Goal: Task Accomplishment & Management: Manage account settings

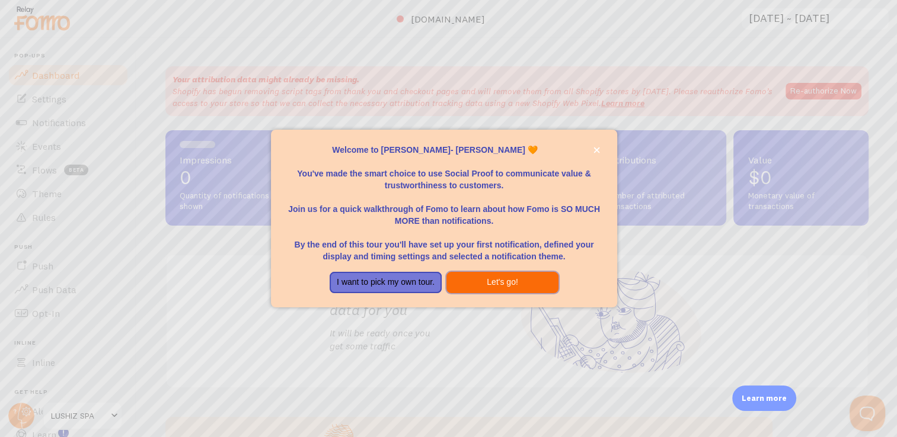
click at [495, 281] on button "Let's go!" at bounding box center [502, 282] width 112 height 21
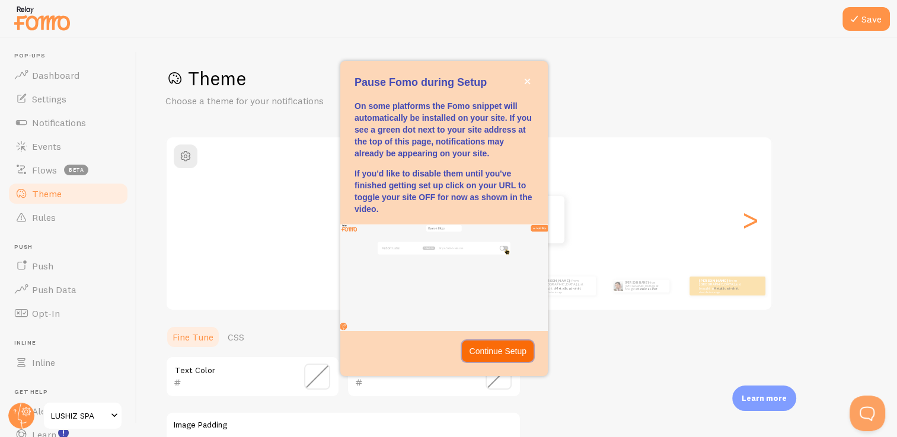
click at [489, 350] on p "Continue Setup" at bounding box center [497, 351] width 57 height 12
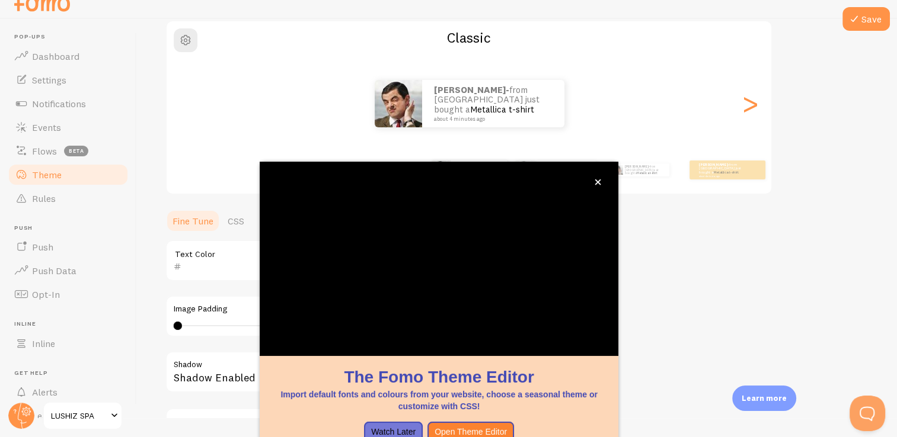
scroll to position [99, 0]
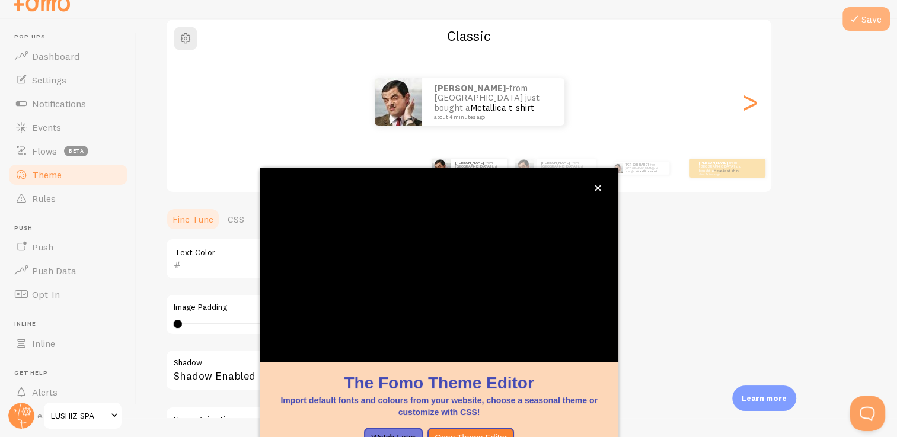
click at [853, 27] on button "Save" at bounding box center [865, 19] width 47 height 24
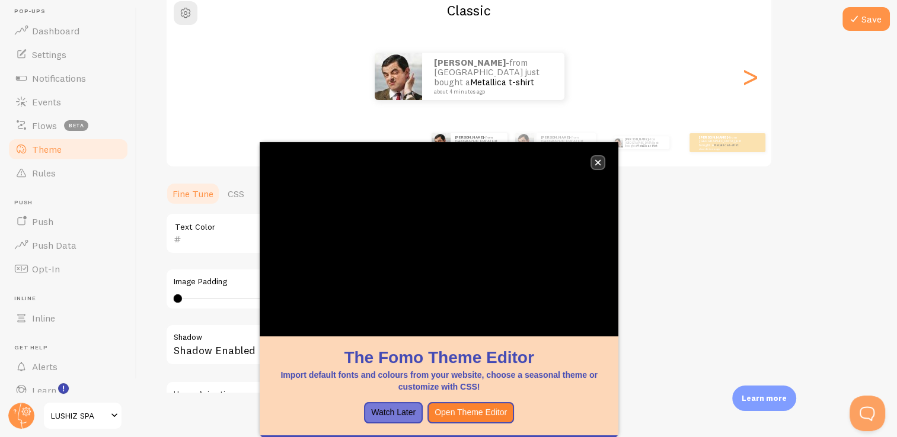
click at [593, 165] on button "close," at bounding box center [597, 162] width 12 height 12
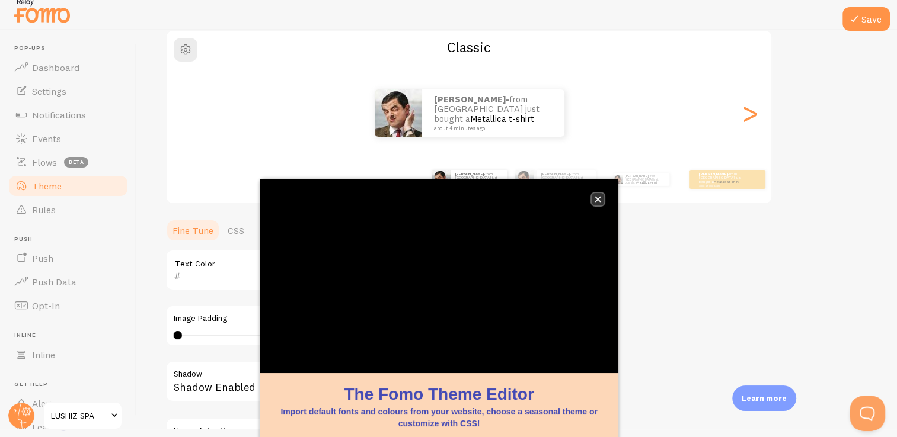
click at [594, 201] on icon "close," at bounding box center [597, 199] width 7 height 7
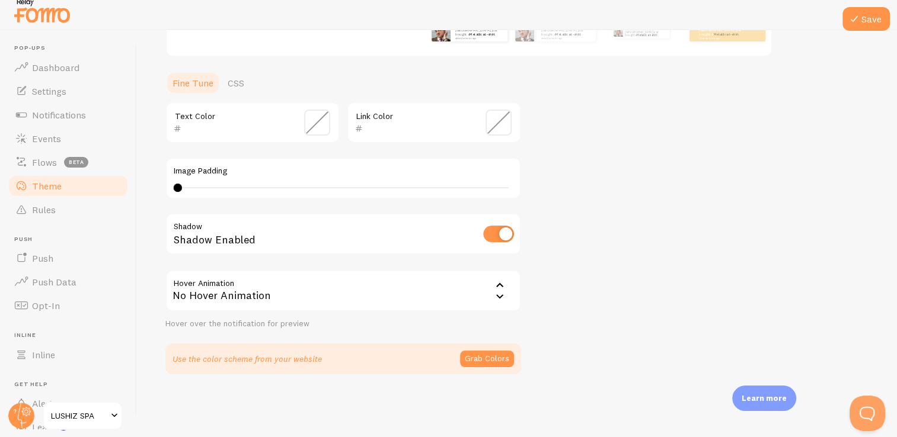
scroll to position [0, 0]
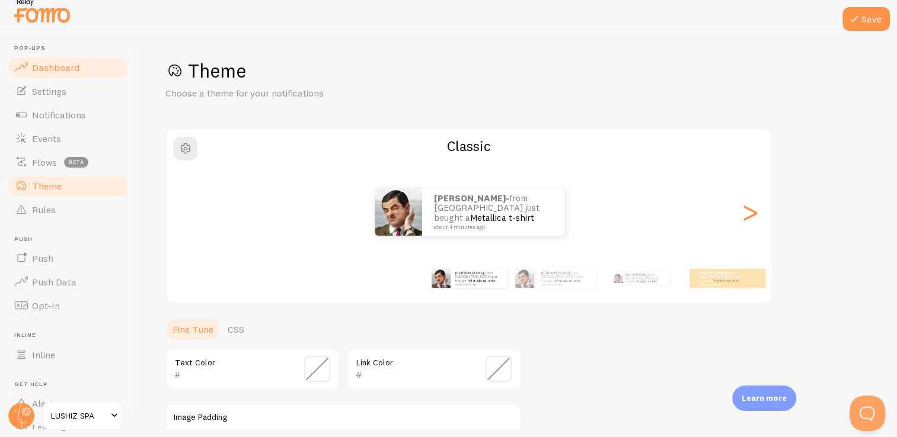
click at [46, 66] on span "Dashboard" at bounding box center [55, 68] width 47 height 12
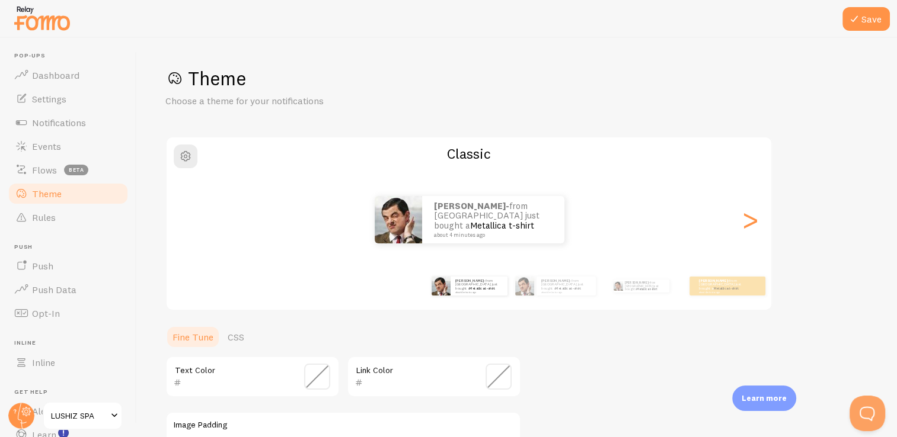
drag, startPoint x: 885, startPoint y: 0, endPoint x: 588, endPoint y: 91, distance: 310.6
click at [588, 91] on div "Theme Choose a theme for your notifications" at bounding box center [516, 86] width 703 height 41
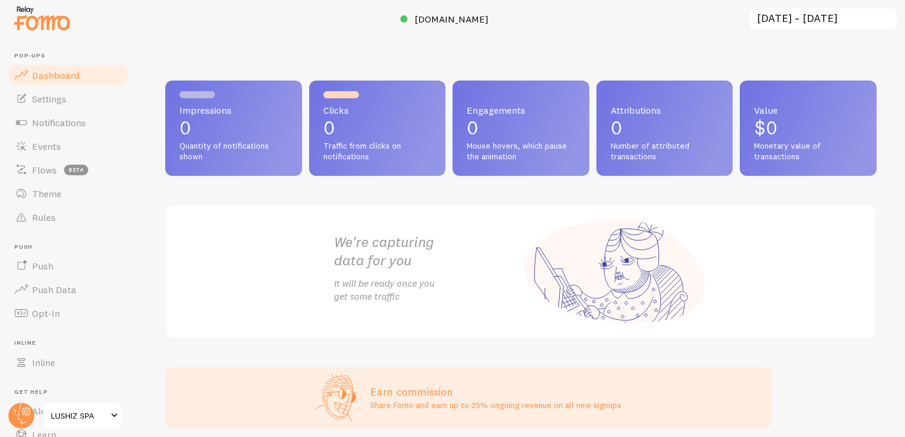
scroll to position [76, 0]
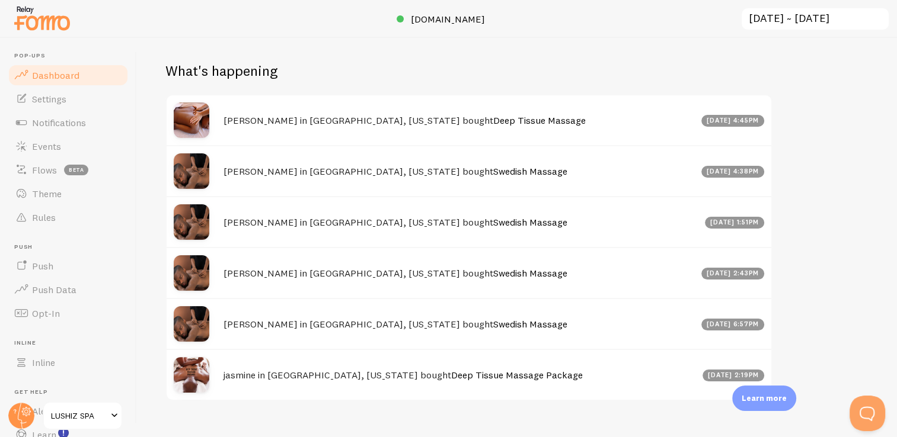
scroll to position [414, 0]
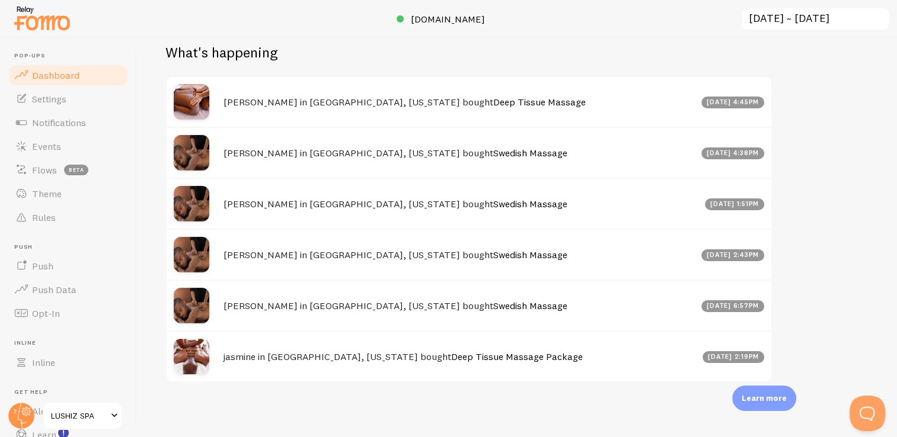
click at [772, 405] on div "Learn more" at bounding box center [764, 398] width 64 height 25
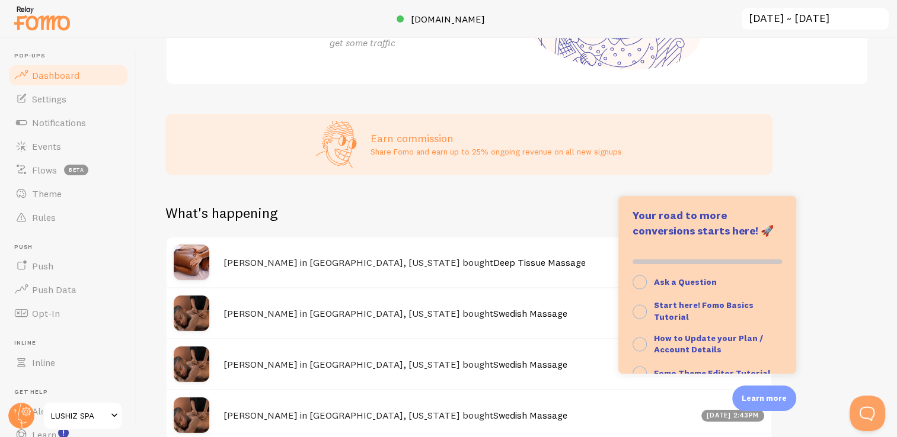
scroll to position [0, 0]
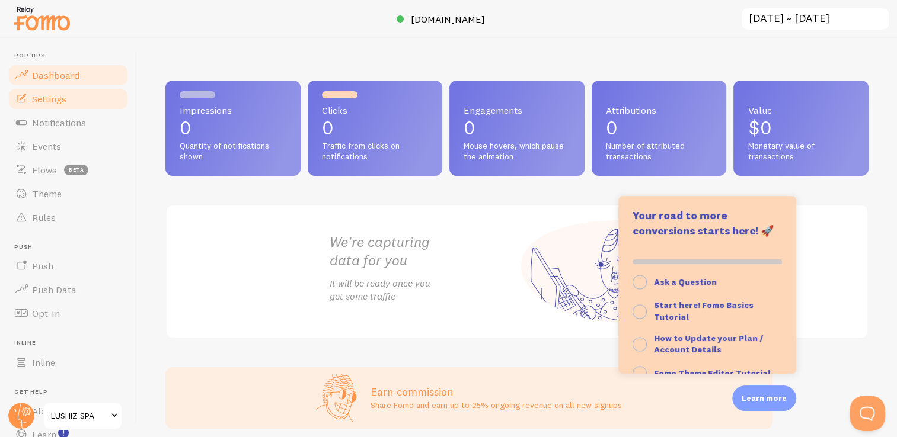
click at [92, 91] on link "Settings" at bounding box center [68, 99] width 122 height 24
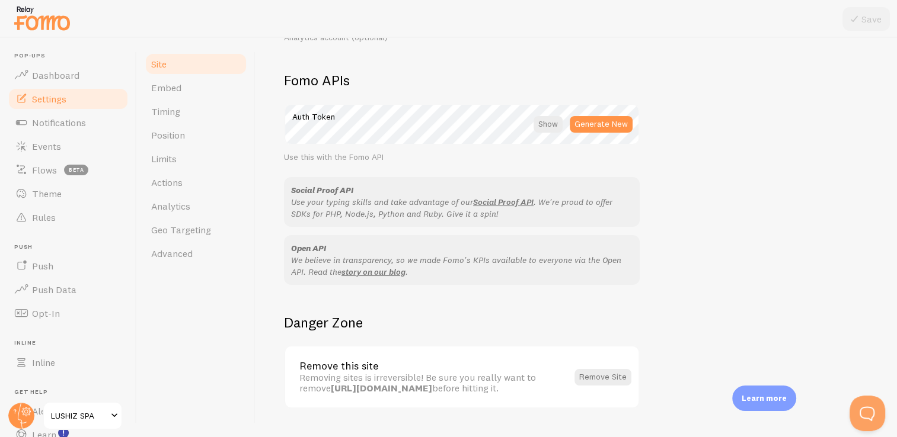
scroll to position [649, 0]
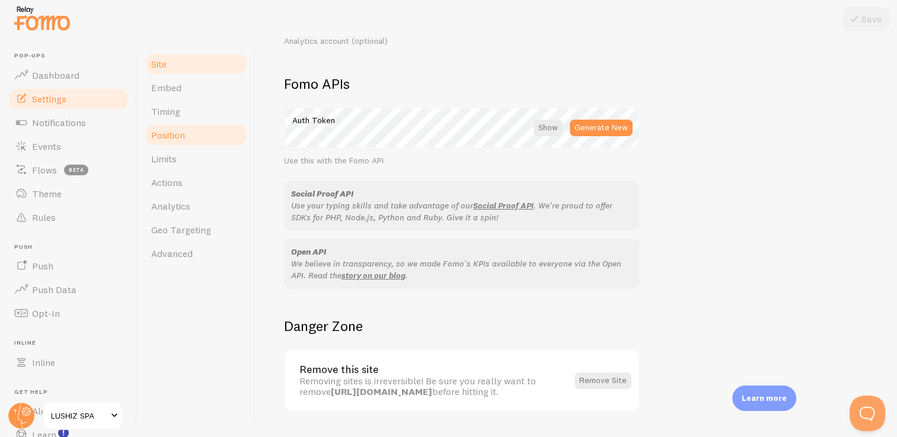
click at [175, 132] on span "Position" at bounding box center [168, 135] width 34 height 12
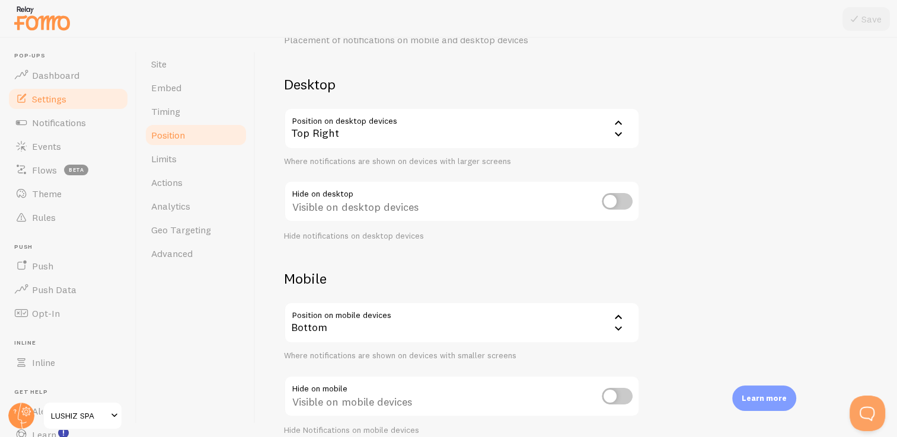
scroll to position [115, 0]
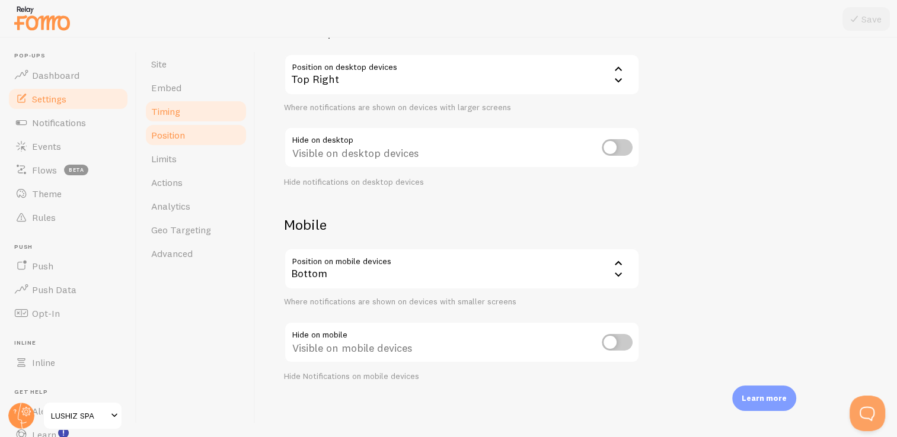
click at [196, 104] on link "Timing" at bounding box center [196, 112] width 104 height 24
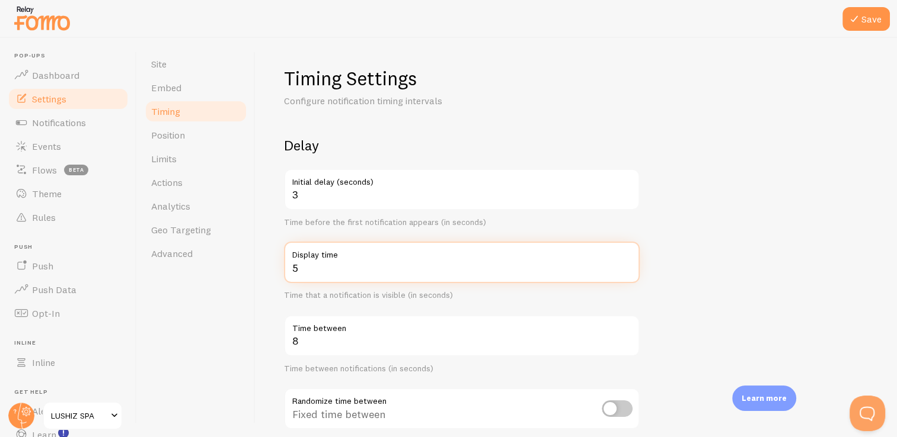
type input "5"
click at [628, 265] on input "5" at bounding box center [462, 262] width 356 height 41
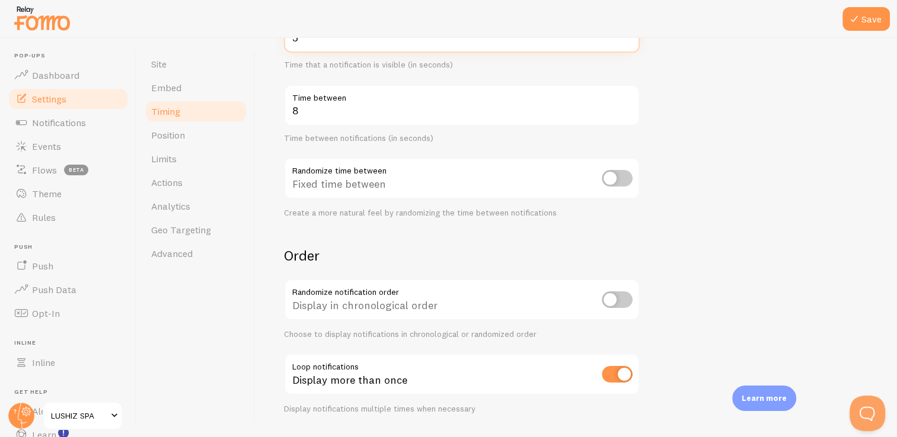
scroll to position [246, 0]
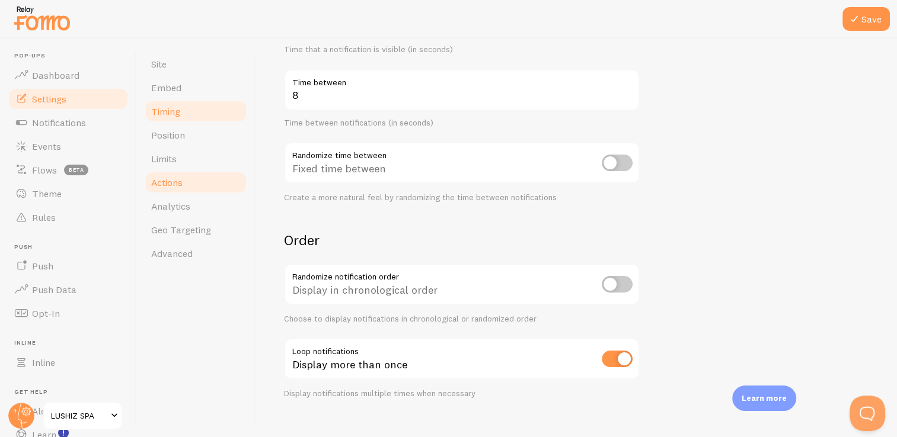
click at [184, 181] on link "Actions" at bounding box center [196, 183] width 104 height 24
click at [48, 193] on span "Theme" at bounding box center [47, 194] width 30 height 12
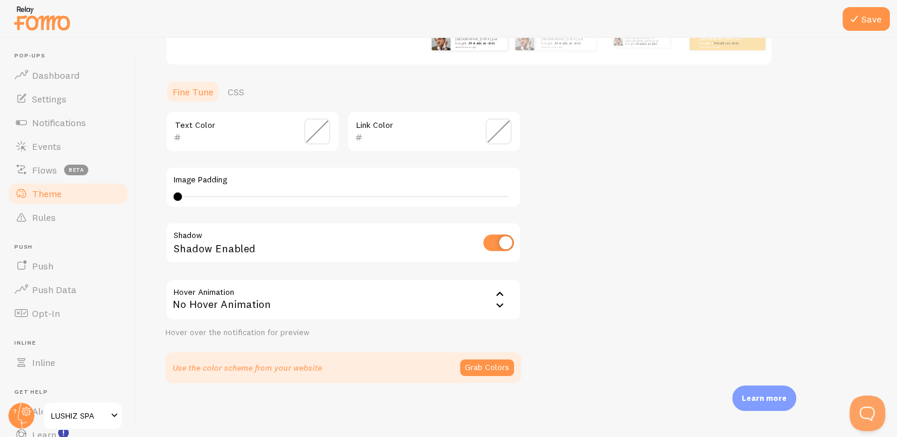
scroll to position [247, 0]
click at [495, 367] on button "Grab Colors" at bounding box center [487, 367] width 54 height 17
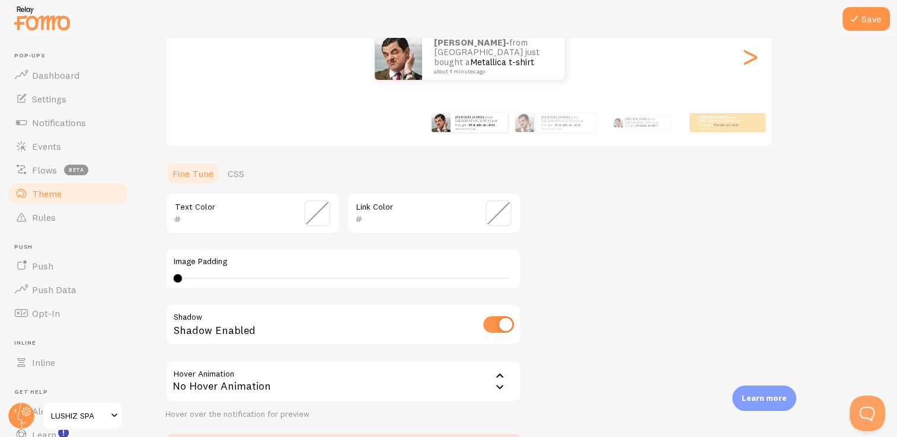
scroll to position [165, 0]
click at [329, 210] on span at bounding box center [317, 212] width 26 height 26
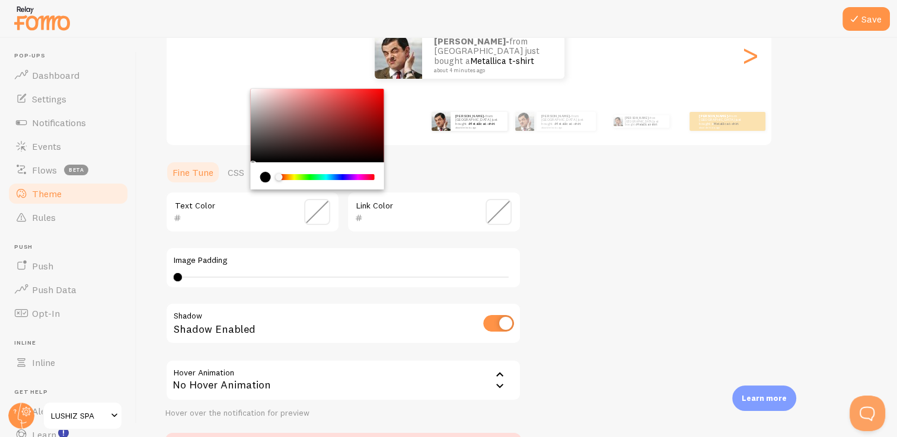
click at [337, 130] on div "Chrome color picker" at bounding box center [317, 125] width 133 height 73
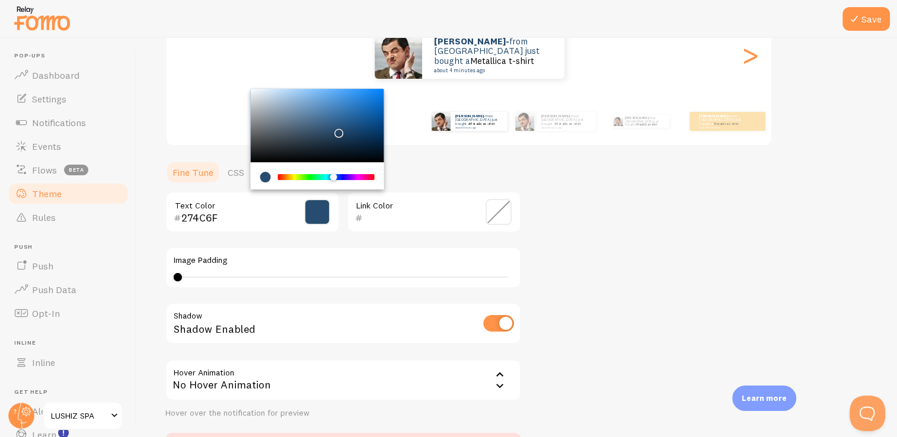
click at [334, 174] on div "Chrome color picker" at bounding box center [326, 177] width 94 height 6
type input "6F276D"
click at [358, 174] on div "Chrome color picker" at bounding box center [326, 177] width 94 height 6
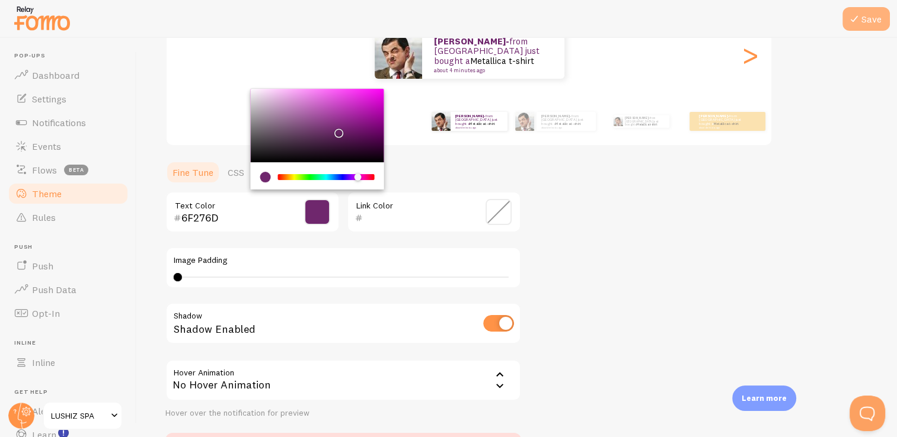
click at [854, 20] on icon at bounding box center [854, 19] width 14 height 14
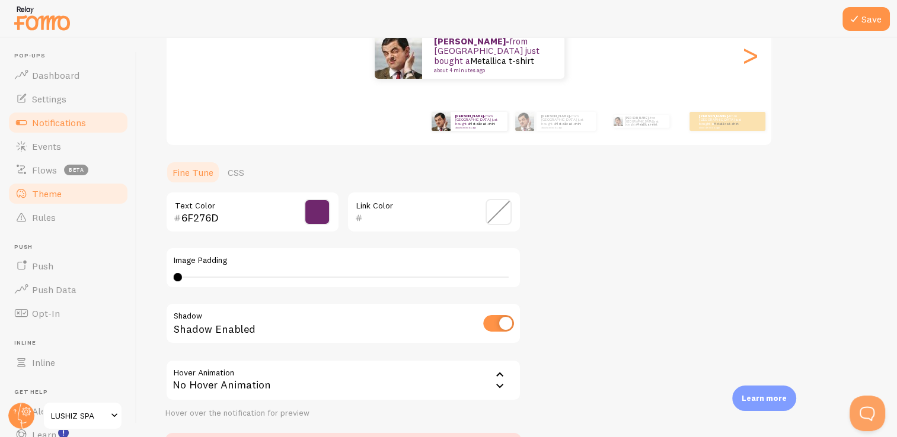
click at [47, 128] on span "Notifications" at bounding box center [59, 123] width 54 height 12
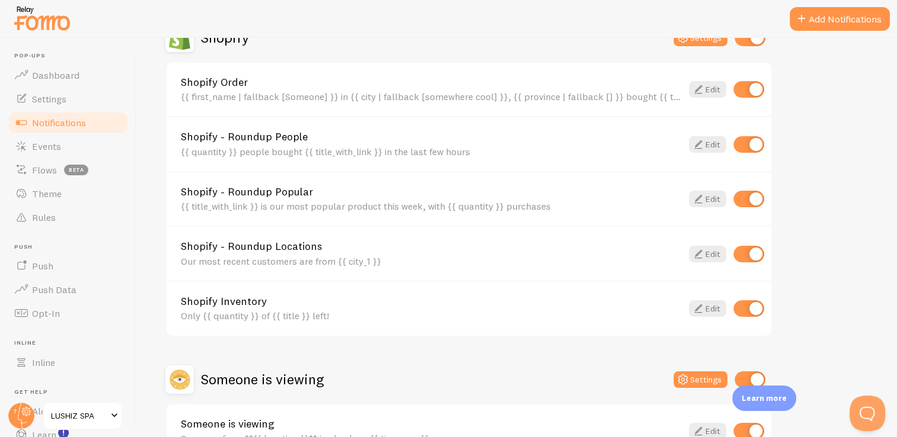
scroll to position [447, 0]
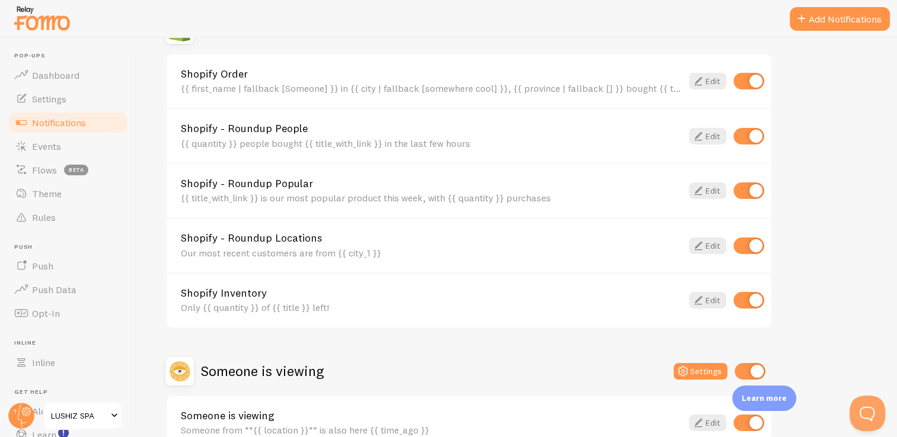
click at [739, 139] on input "checkbox" at bounding box center [748, 136] width 31 height 17
checkbox input "false"
click at [716, 185] on link "Edit" at bounding box center [707, 191] width 37 height 17
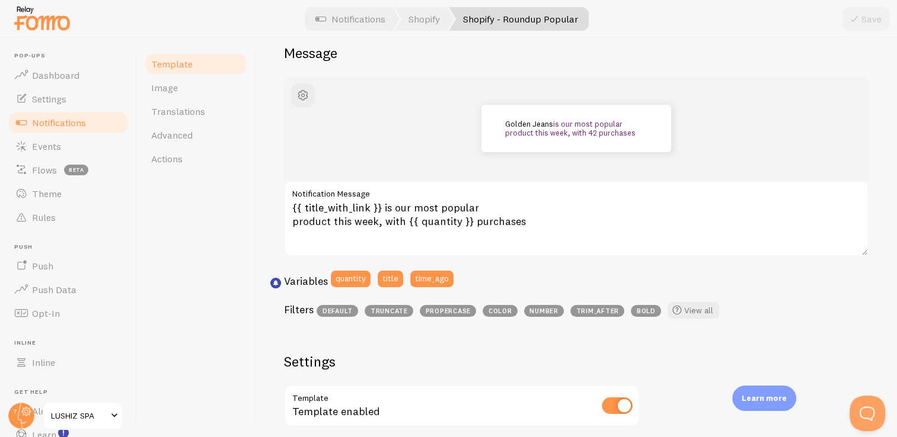
scroll to position [132, 0]
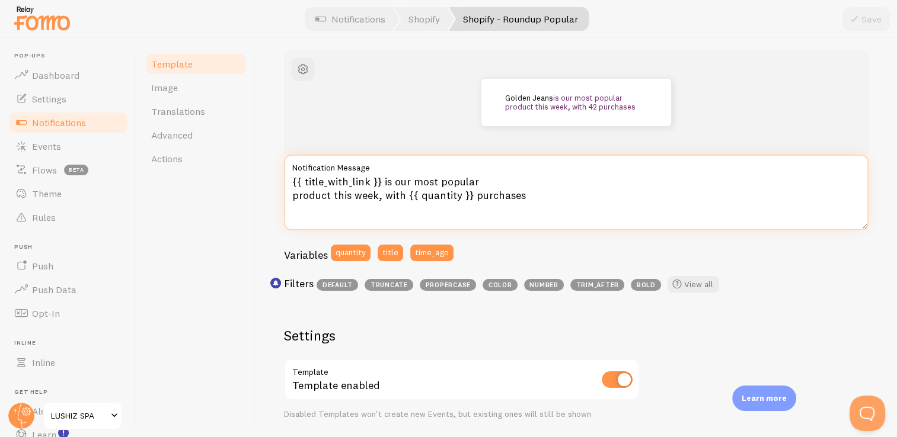
click at [520, 193] on textarea "{{ title_with_link }} is our most popular product this week, with {{ quantity }…" at bounding box center [576, 193] width 584 height 76
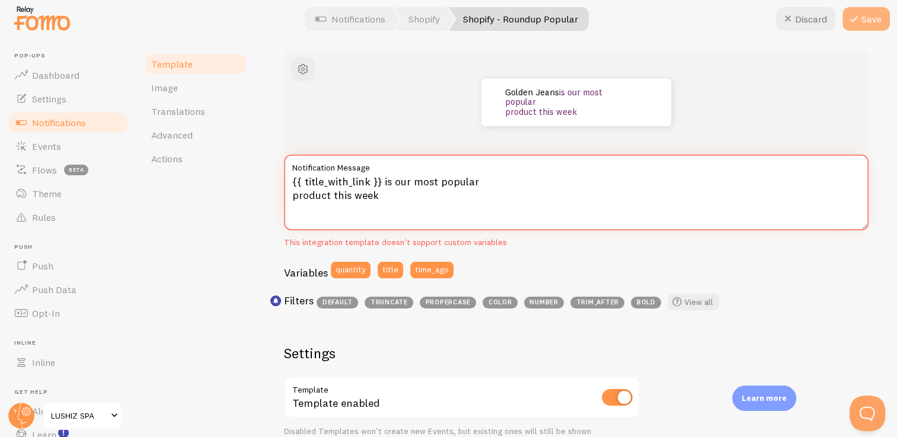
type textarea "{{ title_with_link }} is our most popular product this week"
click at [866, 21] on button "Save" at bounding box center [865, 19] width 47 height 24
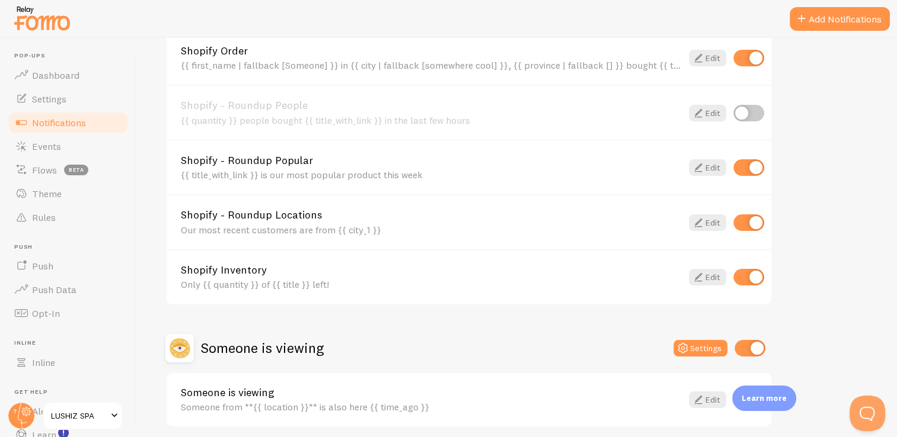
scroll to position [471, 0]
click at [742, 217] on input "checkbox" at bounding box center [748, 221] width 31 height 17
checkbox input "false"
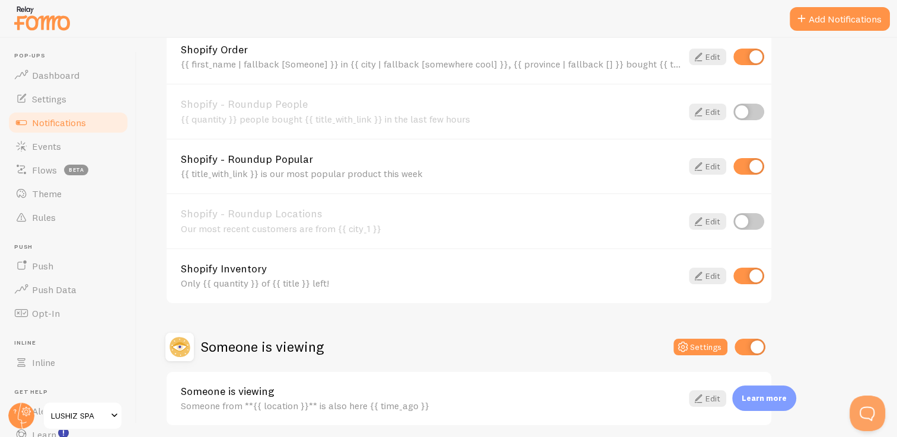
click at [743, 275] on input "checkbox" at bounding box center [748, 276] width 31 height 17
checkbox input "false"
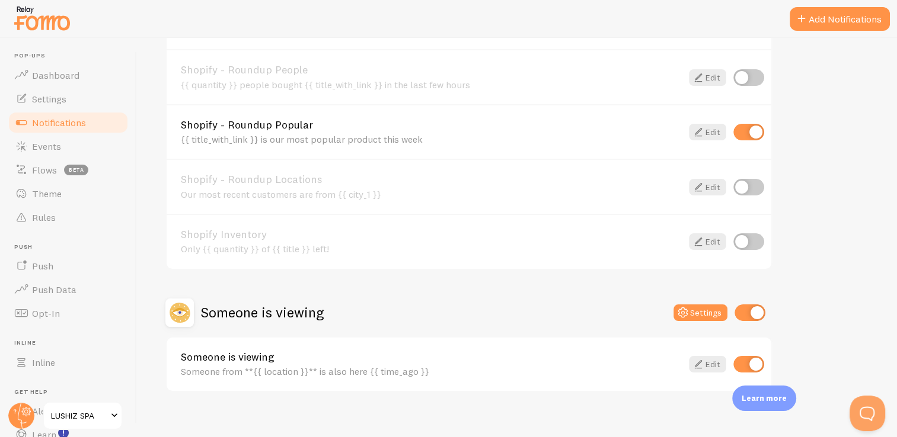
scroll to position [514, 0]
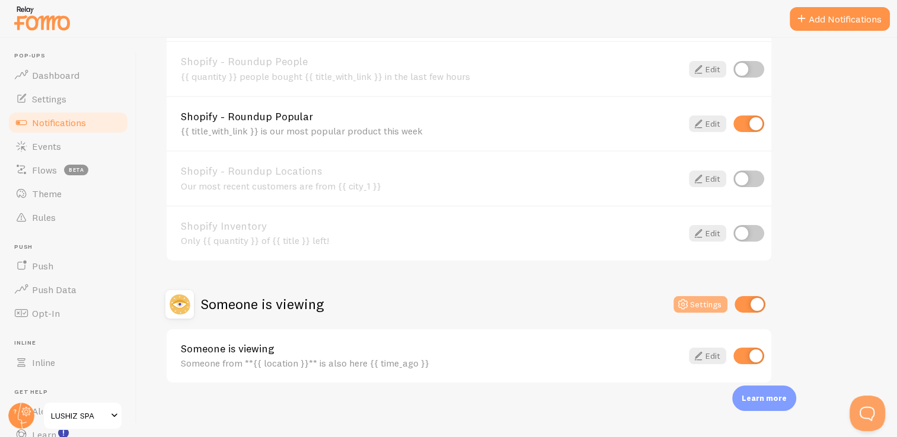
click at [696, 303] on button "Settings" at bounding box center [700, 304] width 54 height 17
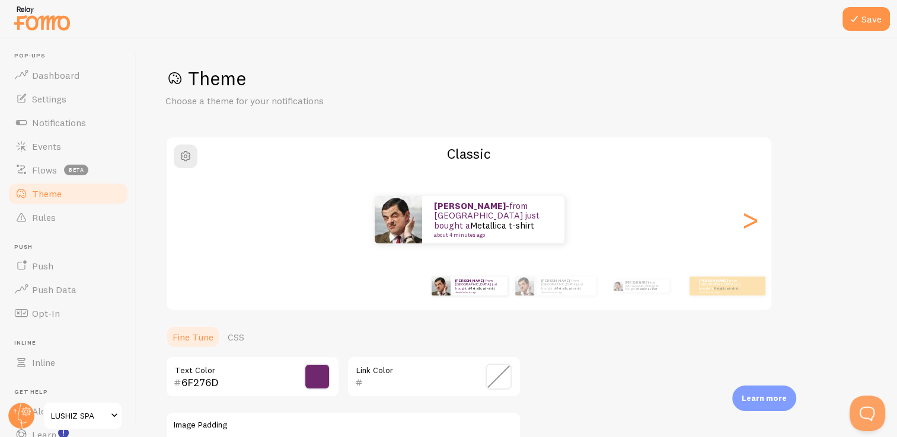
click at [498, 380] on span at bounding box center [498, 377] width 26 height 26
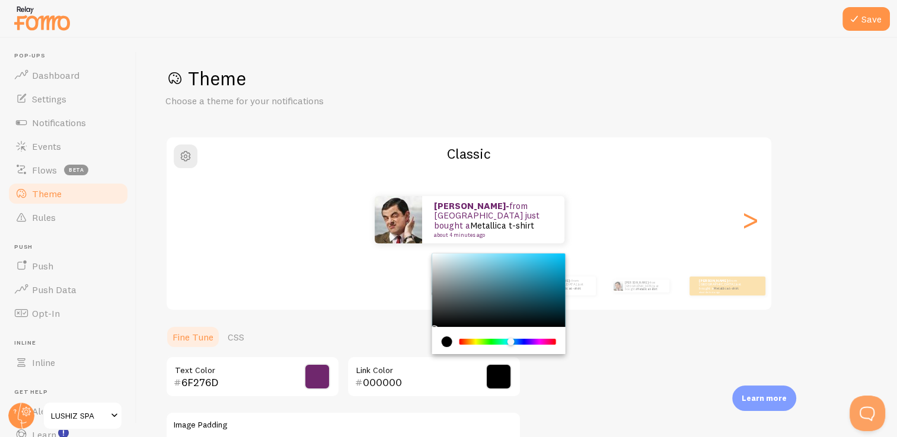
click at [511, 339] on div "Chrome color picker" at bounding box center [507, 342] width 94 height 6
click at [533, 298] on div "Chrome color picker" at bounding box center [498, 290] width 133 height 73
type input "185363"
click at [872, 23] on button "Save" at bounding box center [865, 19] width 47 height 24
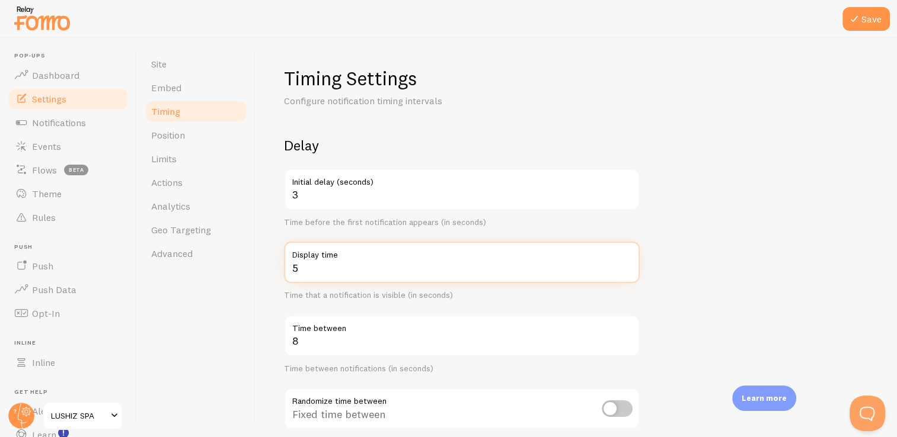
type input "5"
click at [626, 264] on input "5" at bounding box center [462, 262] width 356 height 41
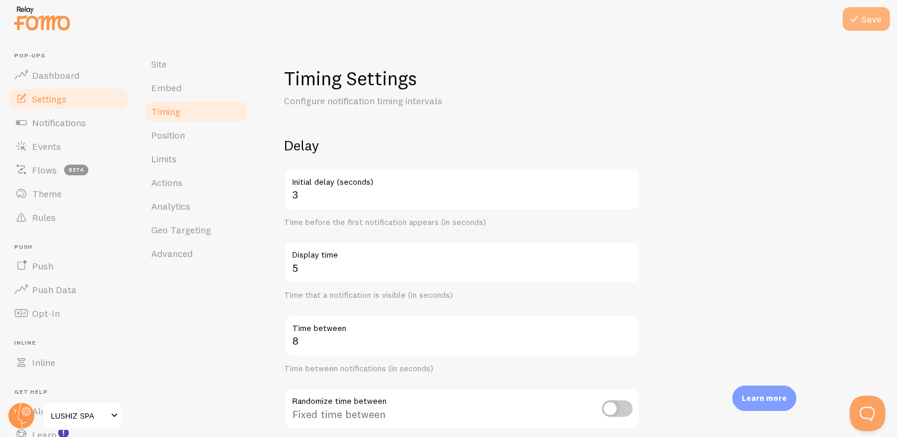
click at [880, 7] on button "Save" at bounding box center [865, 19] width 47 height 24
click at [178, 233] on span "Geo Targeting" at bounding box center [181, 230] width 60 height 12
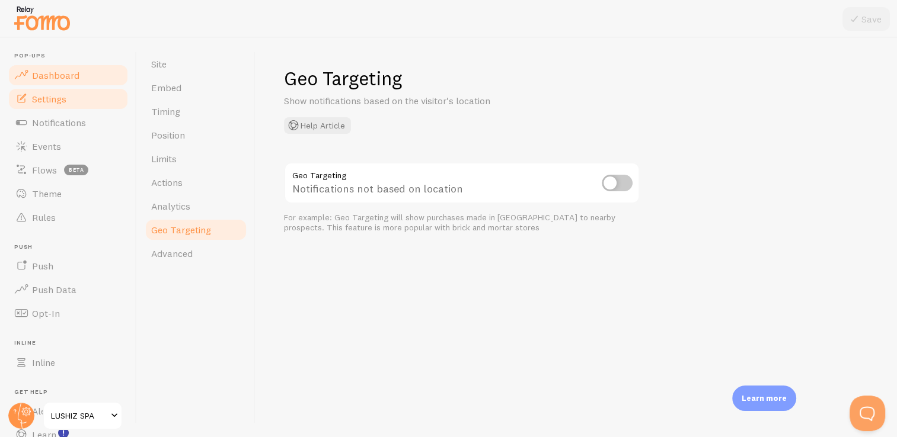
click at [69, 76] on span "Dashboard" at bounding box center [55, 75] width 47 height 12
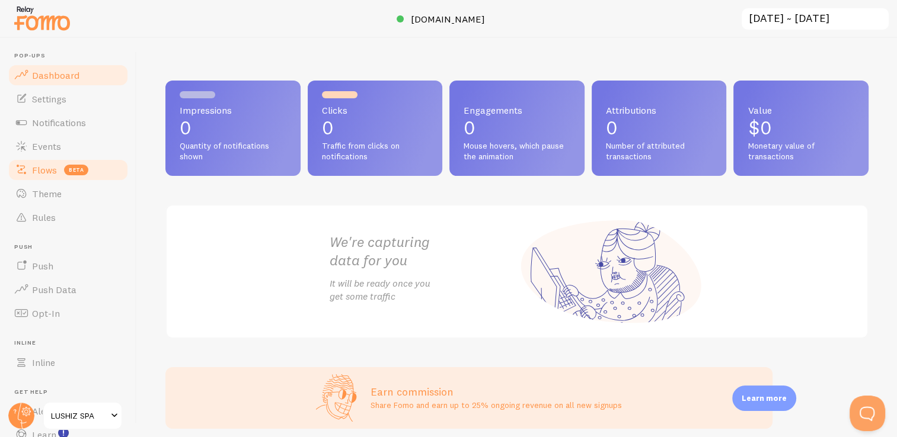
click at [59, 172] on link "Flows beta" at bounding box center [68, 170] width 122 height 24
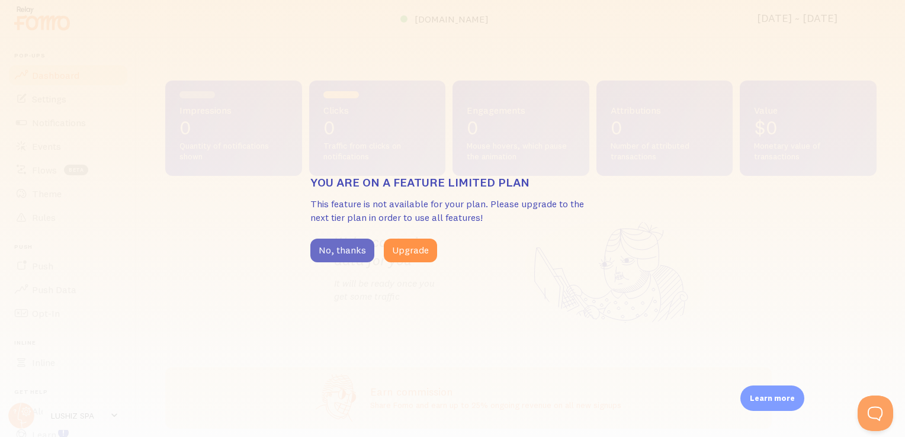
click at [354, 249] on button "No, thanks" at bounding box center [343, 251] width 64 height 24
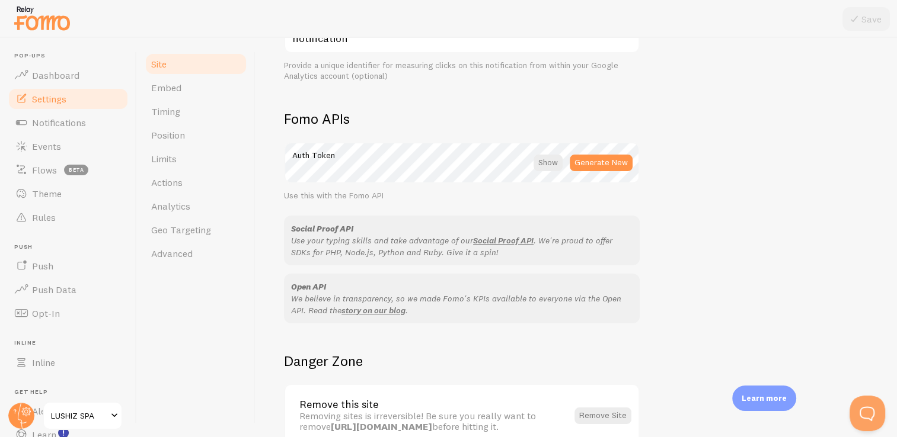
scroll to position [680, 0]
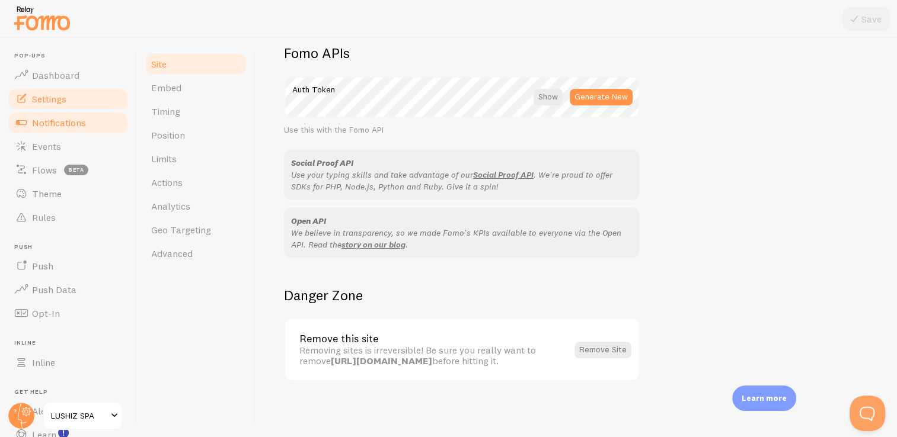
click at [62, 120] on span "Notifications" at bounding box center [59, 123] width 54 height 12
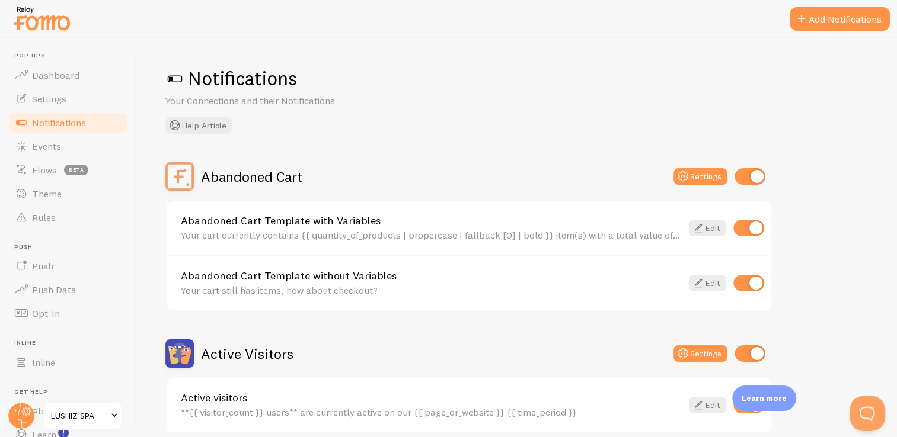
click at [178, 81] on span at bounding box center [174, 78] width 19 height 19
click at [860, 18] on button "Add Notifications" at bounding box center [839, 19] width 100 height 24
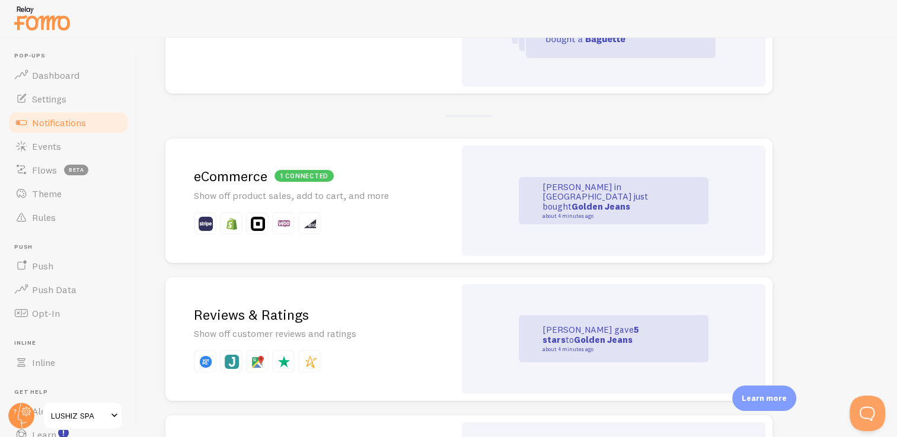
scroll to position [338, 0]
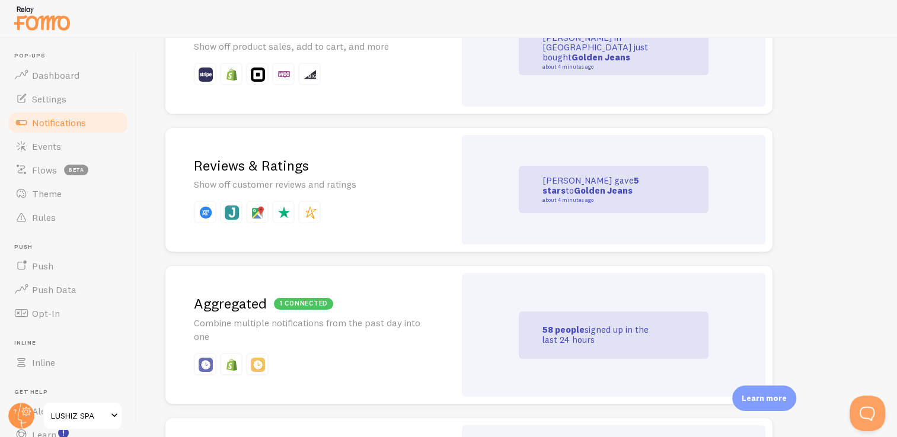
click at [574, 185] on link "Golden Jeans" at bounding box center [603, 190] width 59 height 11
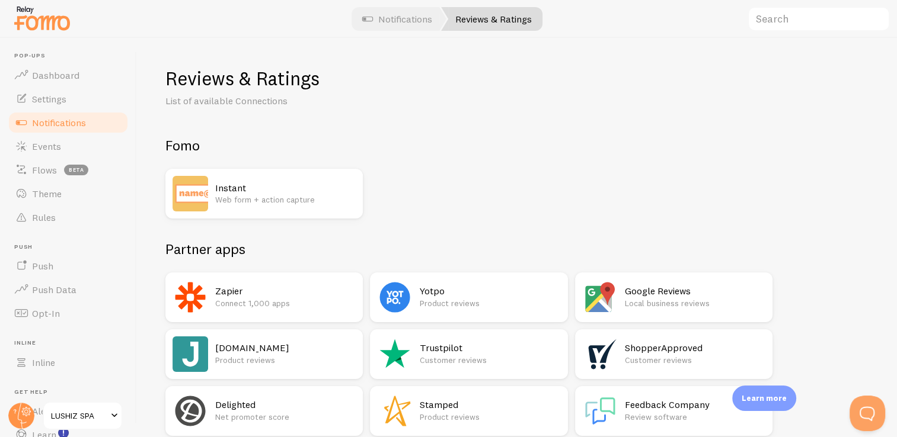
click at [662, 295] on h2 "Google Reviews" at bounding box center [695, 291] width 140 height 12
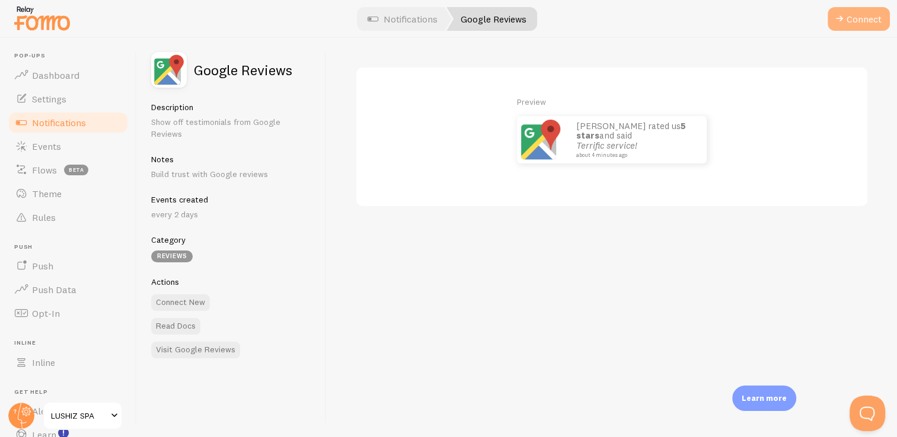
click at [868, 23] on button "Connect" at bounding box center [858, 19] width 62 height 24
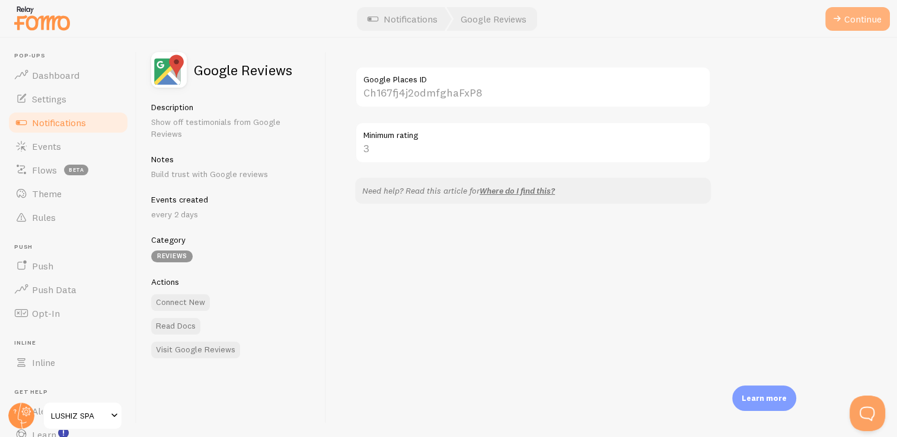
click at [868, 23] on button "Continue" at bounding box center [857, 19] width 65 height 24
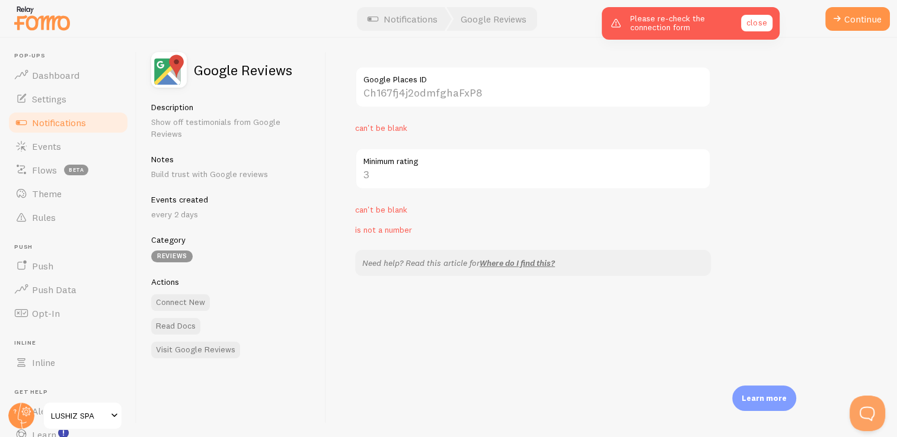
click at [756, 23] on link "close" at bounding box center [756, 23] width 31 height 17
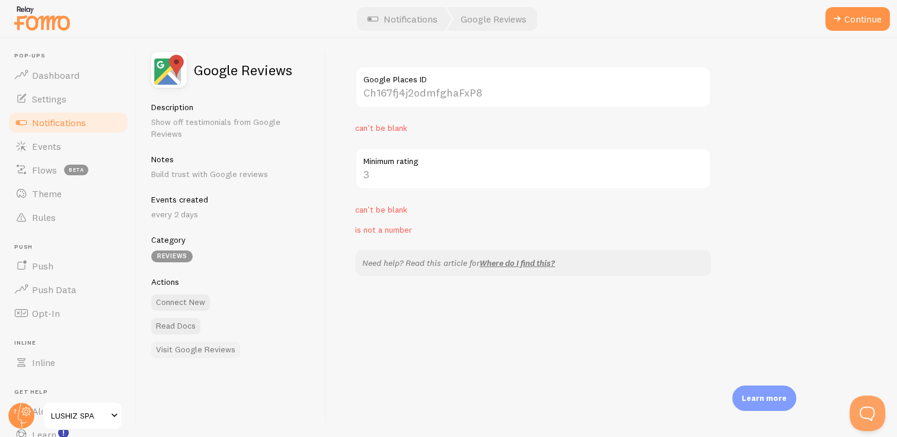
click at [188, 342] on link "Visit Google Reviews" at bounding box center [195, 350] width 89 height 17
click at [422, 27] on link "Notifications" at bounding box center [402, 19] width 98 height 24
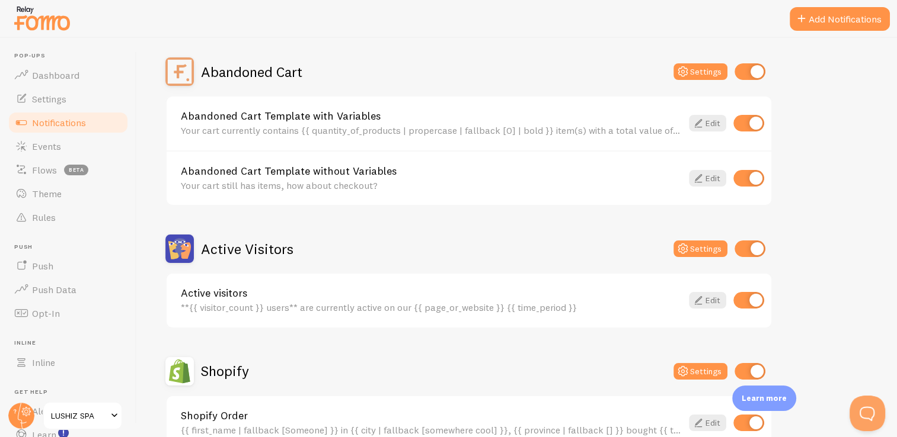
scroll to position [107, 0]
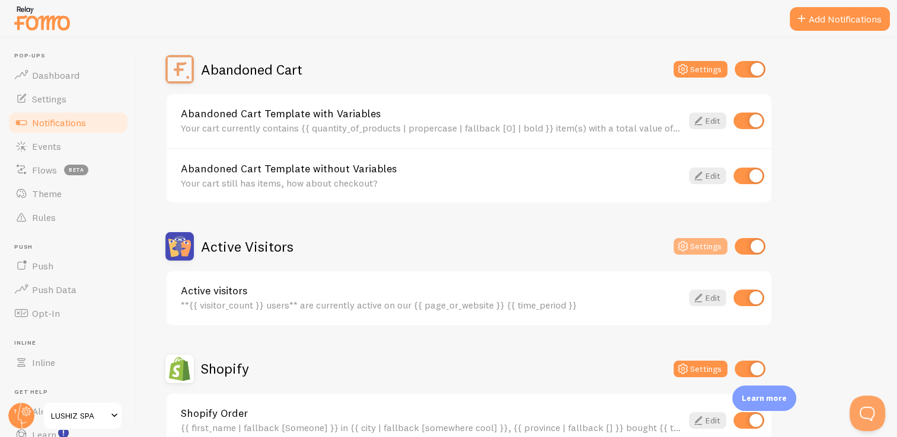
click at [699, 243] on button "Settings" at bounding box center [700, 246] width 54 height 17
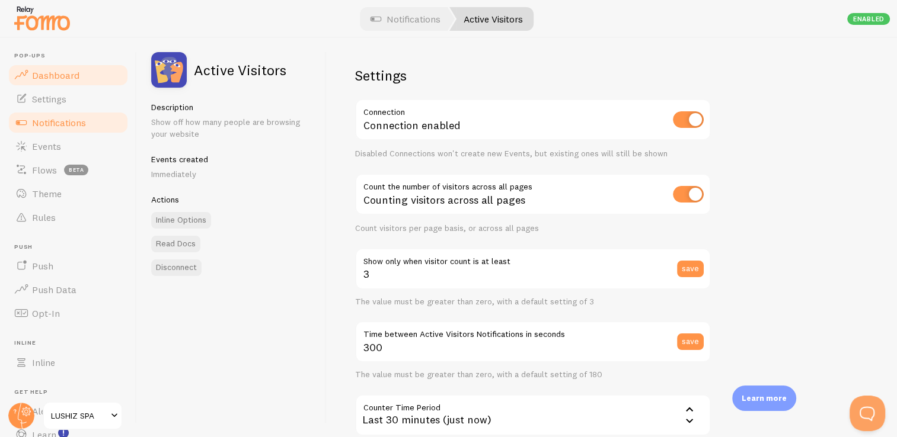
click at [61, 82] on link "Dashboard" at bounding box center [68, 75] width 122 height 24
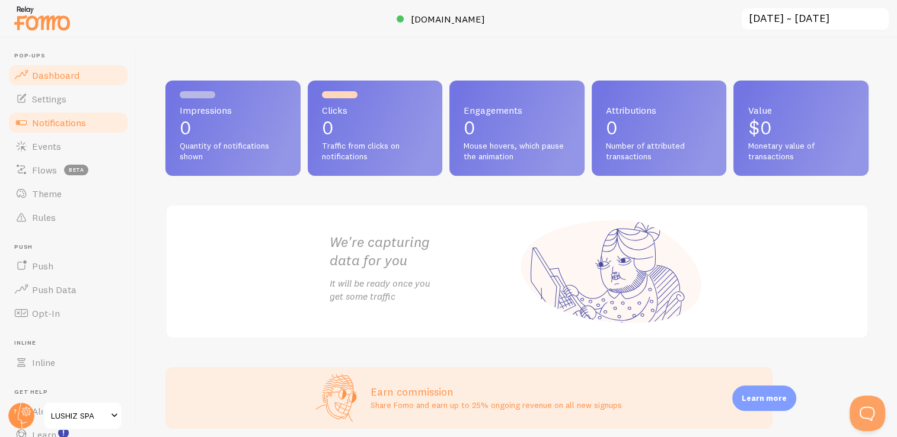
click at [59, 120] on span "Notifications" at bounding box center [59, 123] width 54 height 12
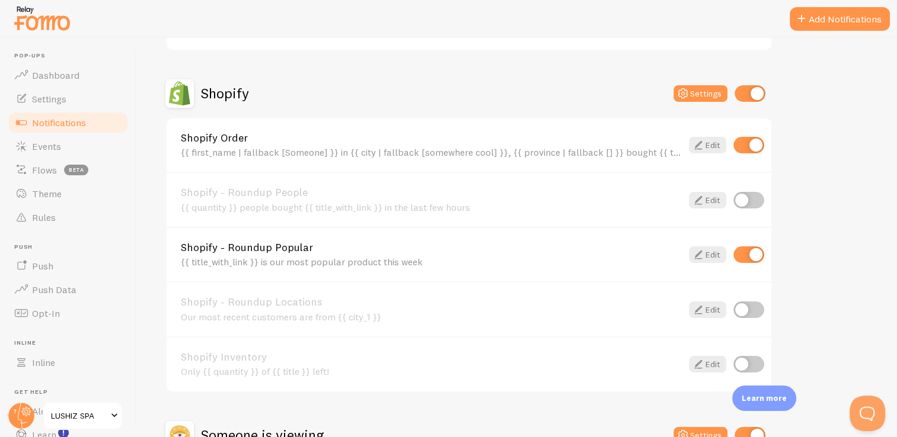
scroll to position [388, 0]
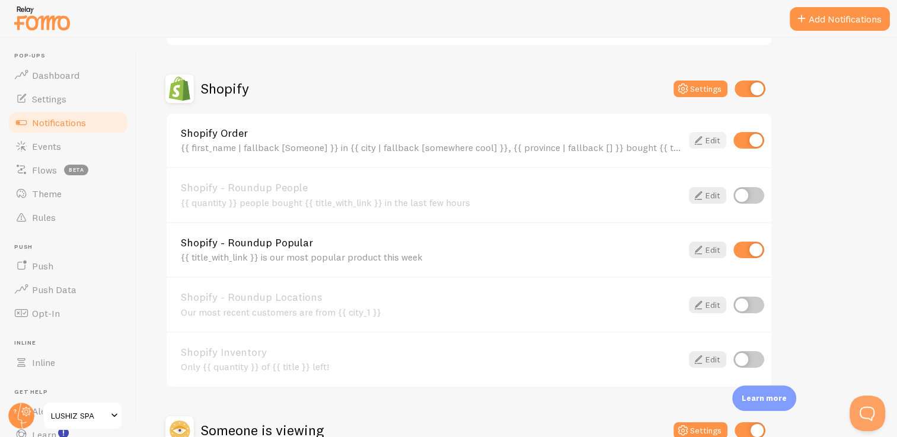
click at [713, 138] on link "Edit" at bounding box center [707, 140] width 37 height 17
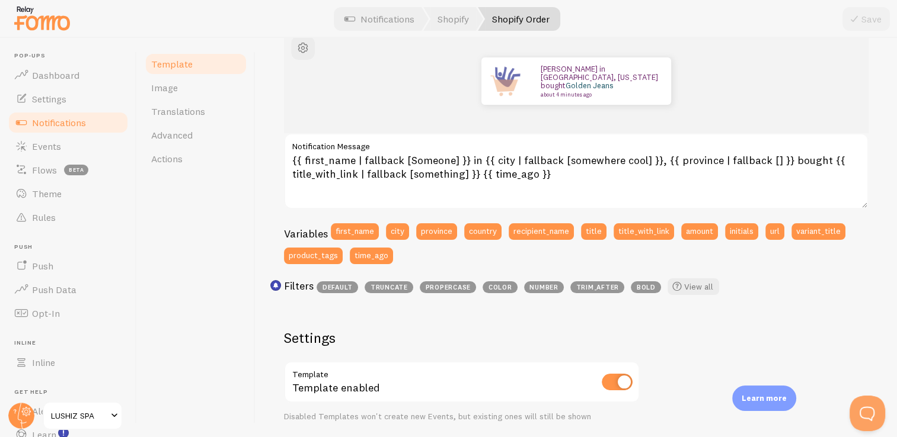
scroll to position [95, 0]
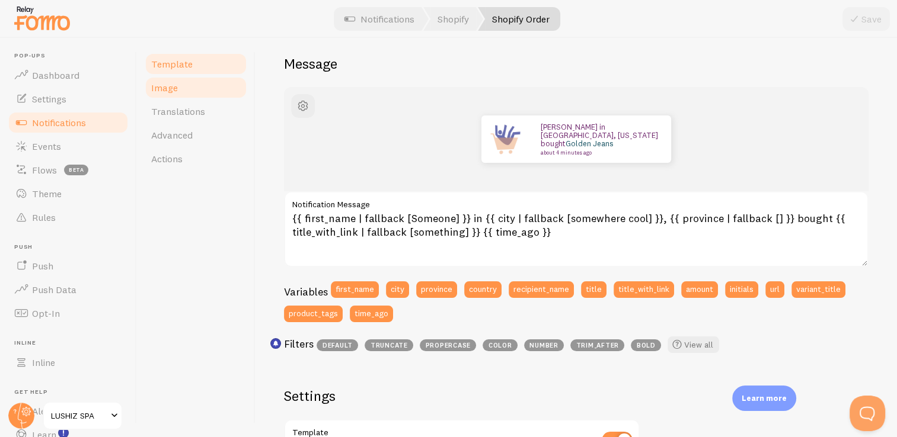
click at [193, 84] on link "Image" at bounding box center [196, 88] width 104 height 24
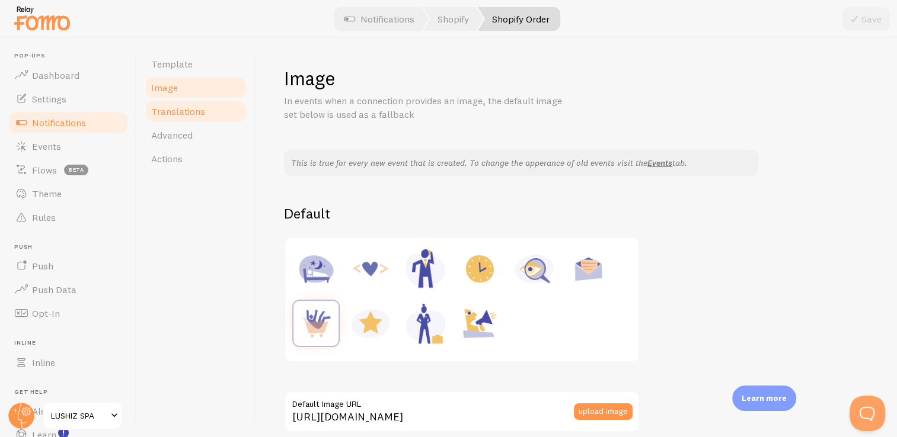
click at [203, 114] on link "Translations" at bounding box center [196, 112] width 104 height 24
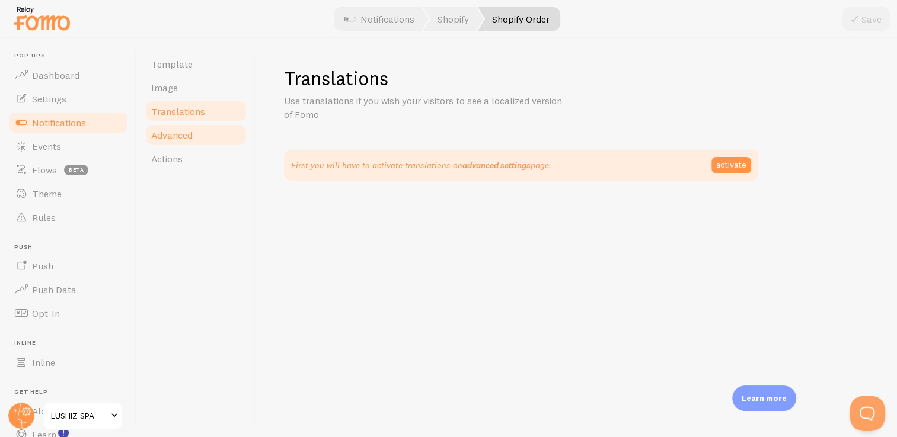
click at [163, 142] on link "Advanced" at bounding box center [196, 135] width 104 height 24
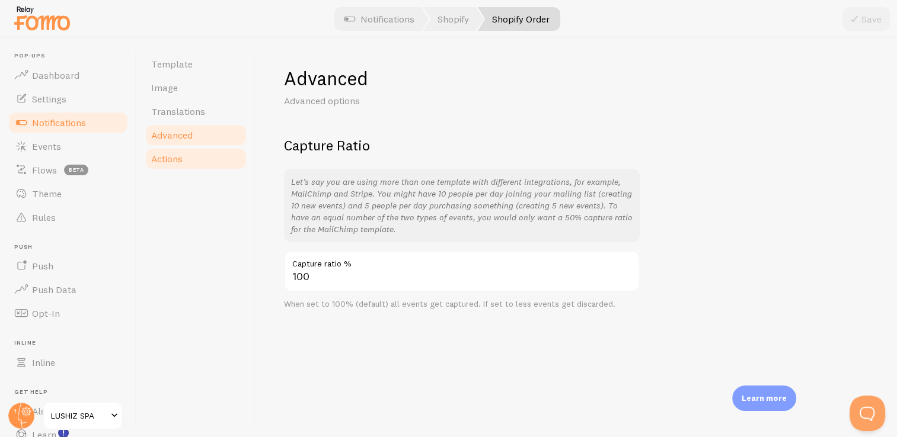
click at [165, 159] on span "Actions" at bounding box center [166, 159] width 31 height 12
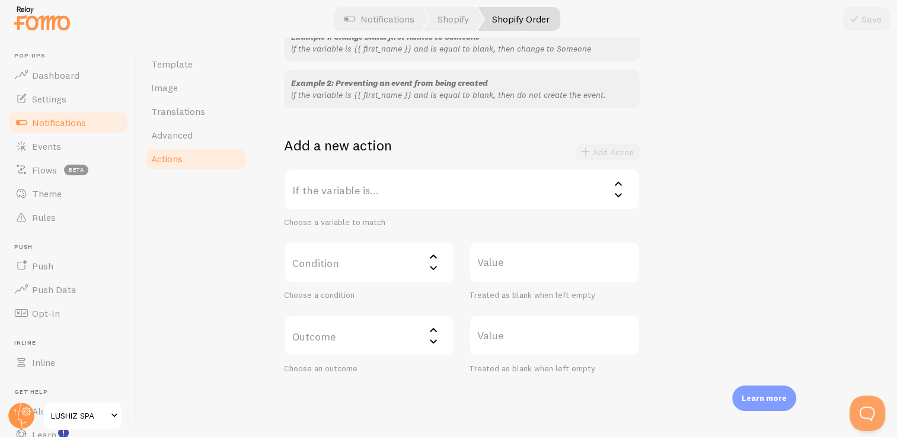
scroll to position [178, 0]
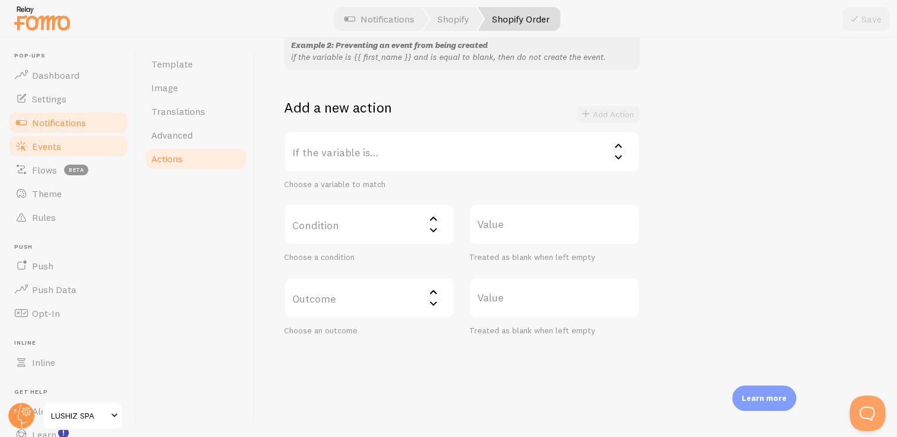
click at [38, 148] on span "Events" at bounding box center [46, 146] width 29 height 12
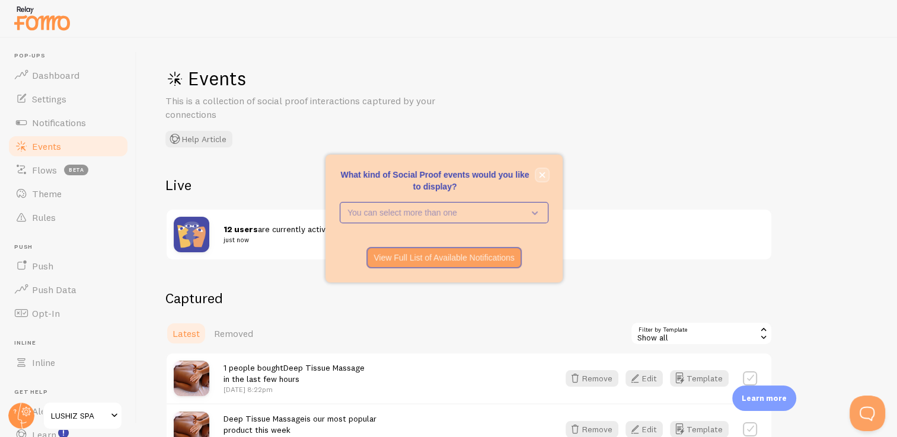
click at [539, 179] on button "close," at bounding box center [542, 175] width 12 height 12
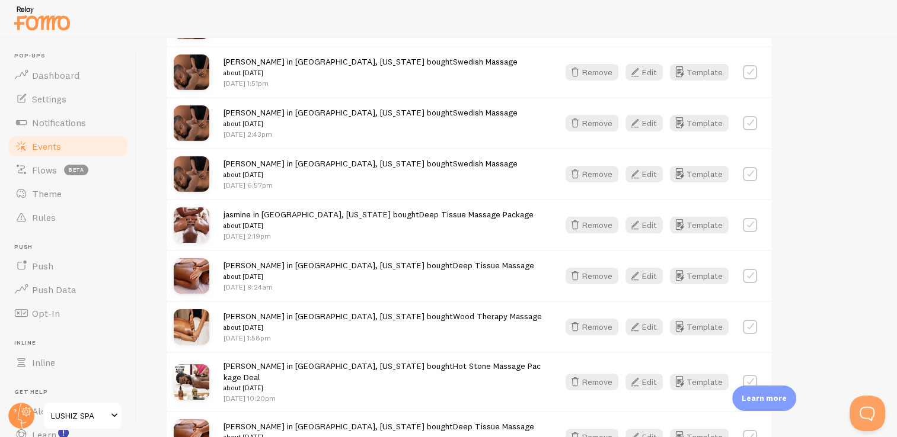
scroll to position [568, 0]
